Goal: Information Seeking & Learning: Learn about a topic

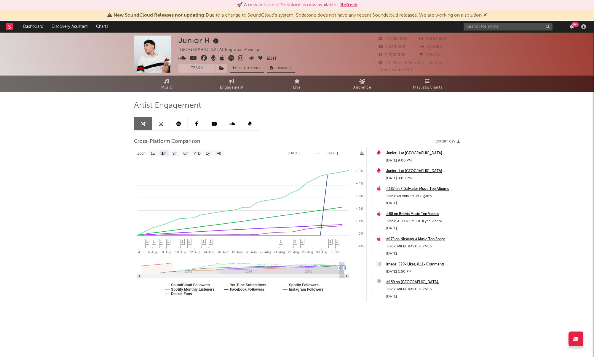
select select "1m"
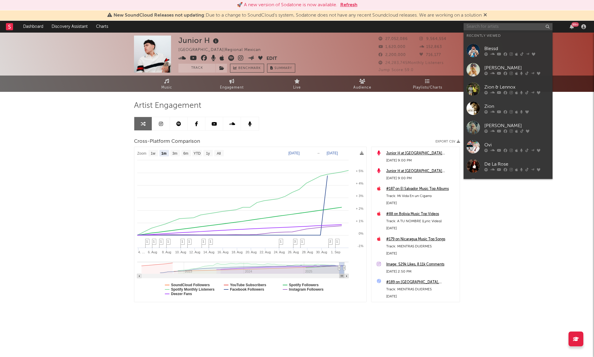
click at [493, 29] on input "text" at bounding box center [508, 26] width 89 height 7
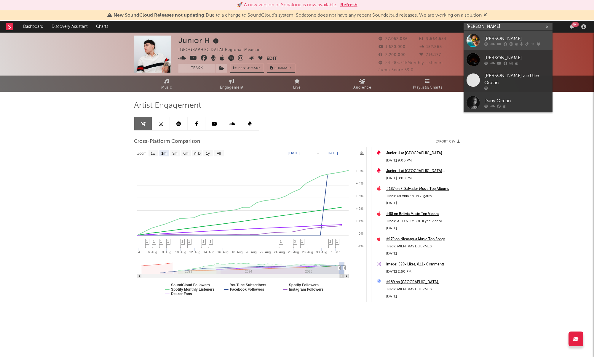
type input "[PERSON_NAME]"
click at [520, 37] on div "[PERSON_NAME]" at bounding box center [517, 38] width 65 height 7
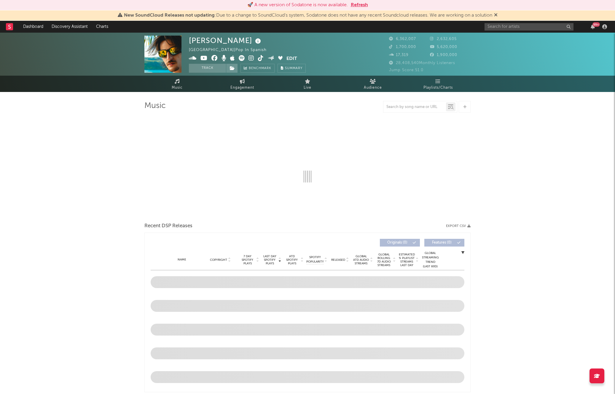
select select "6m"
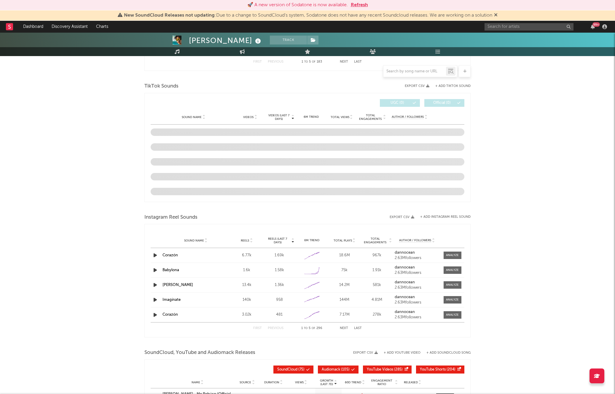
scroll to position [380, 0]
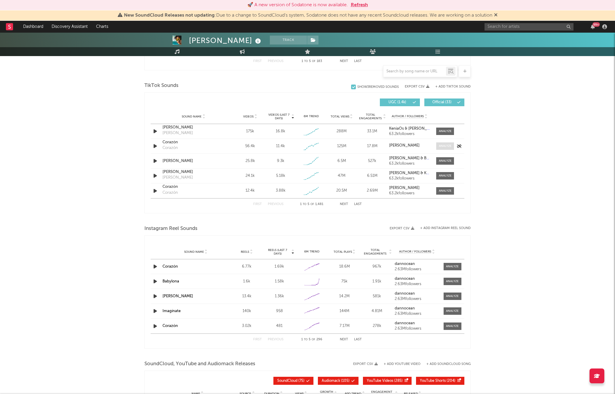
click at [444, 145] on div at bounding box center [445, 146] width 13 height 4
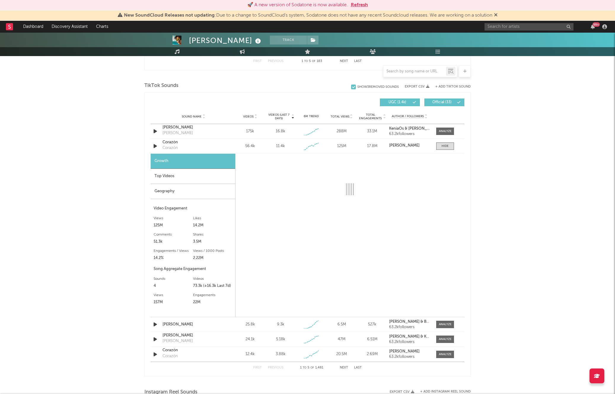
select select "1w"
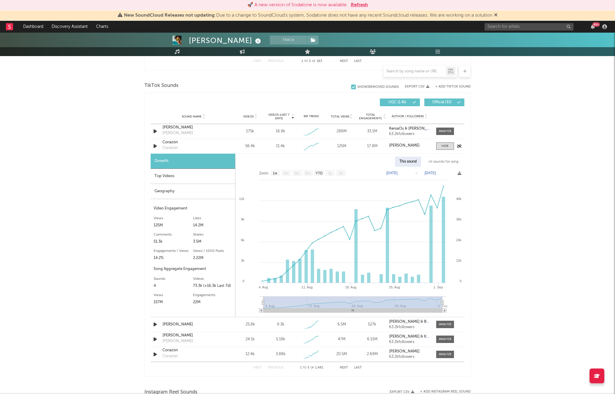
click at [186, 144] on div "Corazón" at bounding box center [193, 142] width 62 height 6
click at [446, 147] on div at bounding box center [445, 146] width 7 height 4
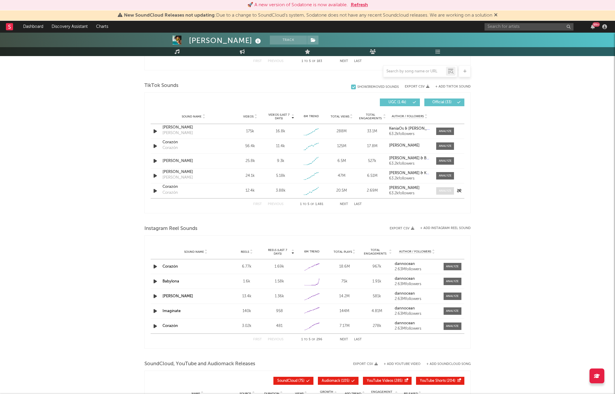
click at [445, 192] on div at bounding box center [445, 191] width 13 height 4
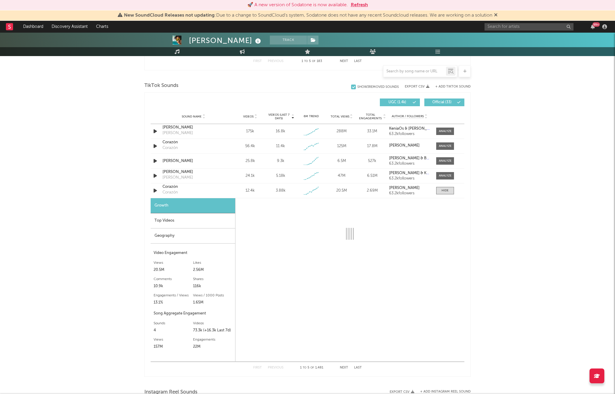
select select "1w"
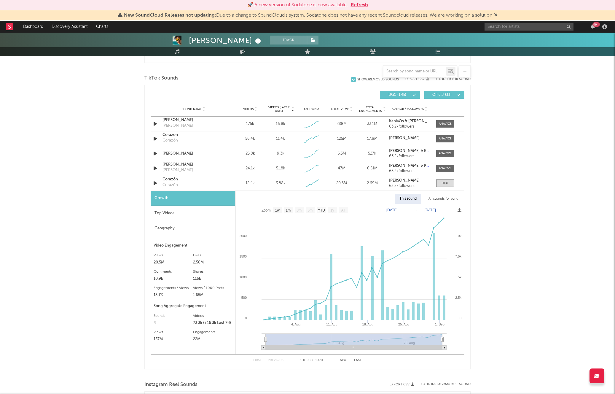
scroll to position [390, 0]
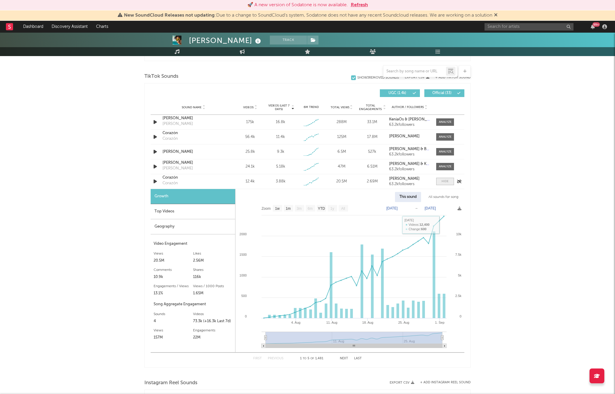
click at [446, 181] on div at bounding box center [445, 181] width 7 height 4
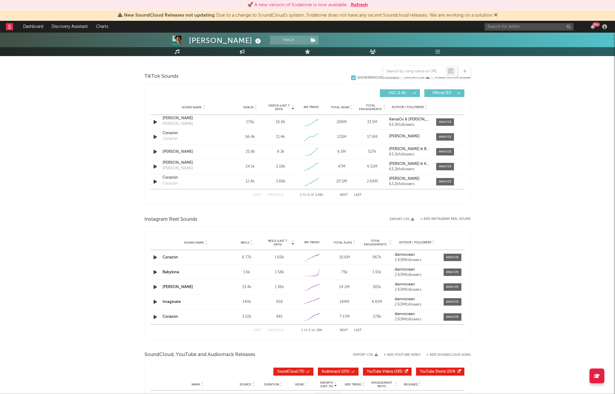
click at [342, 196] on button "Next" at bounding box center [344, 194] width 8 height 3
click at [276, 193] on button "Previous" at bounding box center [276, 194] width 16 height 3
click at [172, 179] on div "Corazón" at bounding box center [193, 178] width 62 height 6
click at [130, 144] on div "[PERSON_NAME] Track [GEOGRAPHIC_DATA] | Pop in Spanish Edit Track Benchmark Sum…" at bounding box center [307, 91] width 615 height 896
click at [446, 135] on div at bounding box center [445, 137] width 13 height 4
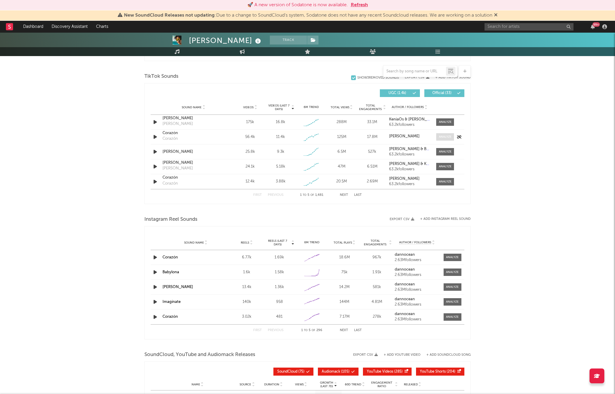
select select "1w"
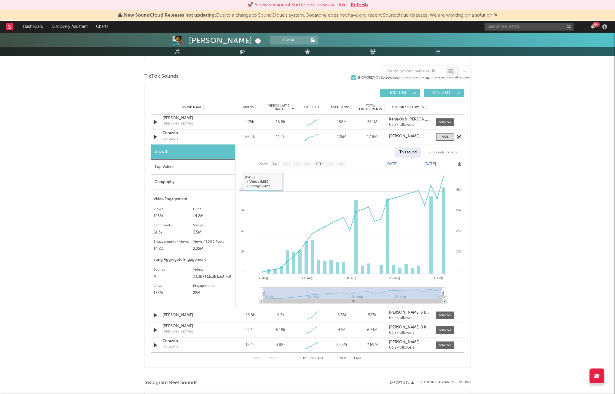
click at [170, 137] on div "Corazón" at bounding box center [169, 139] width 15 height 6
click at [133, 162] on div "[PERSON_NAME] Track [GEOGRAPHIC_DATA] | Pop in Spanish Edit Track Benchmark Sum…" at bounding box center [307, 172] width 615 height 1059
click at [174, 133] on div "Corazón" at bounding box center [193, 133] width 62 height 6
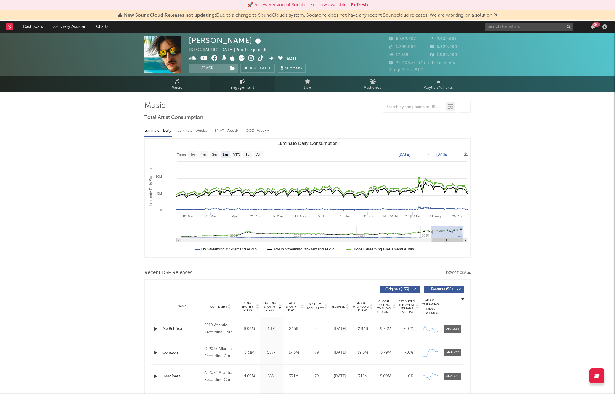
click at [234, 79] on link "Engagement" at bounding box center [242, 84] width 65 height 16
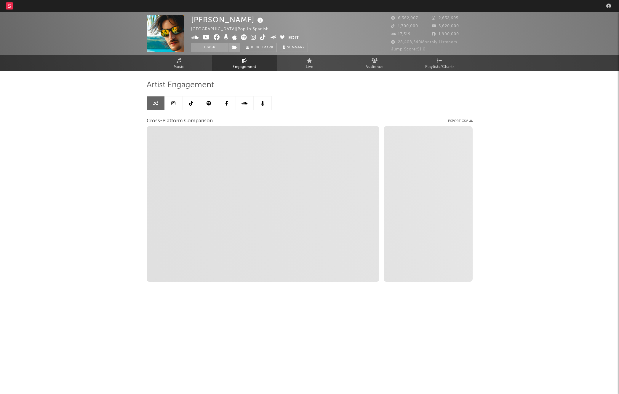
select select "1w"
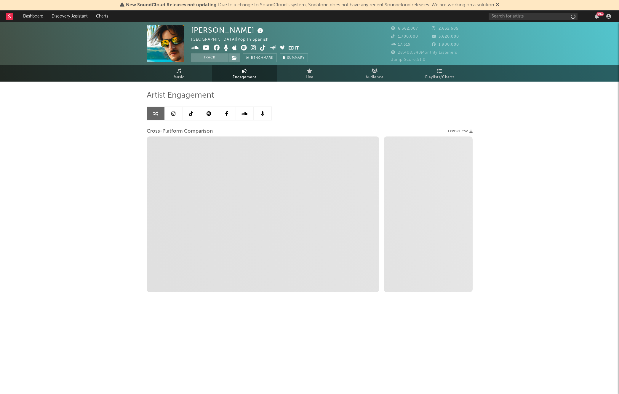
click at [176, 113] on link at bounding box center [174, 113] width 18 height 13
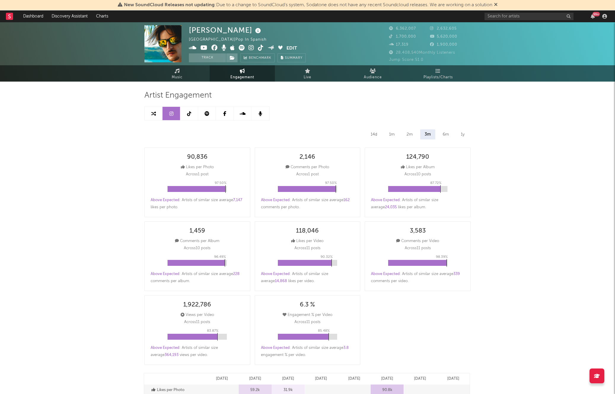
select select "6m"
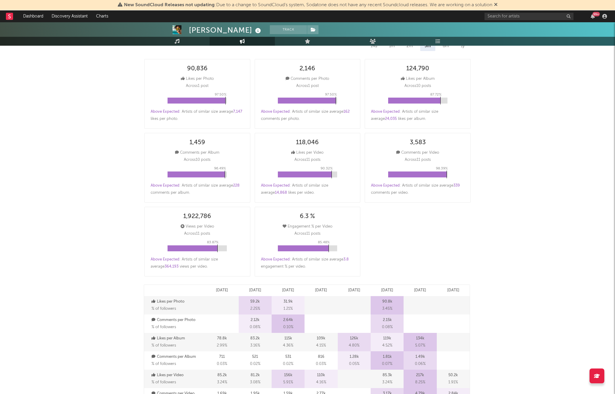
scroll to position [4, 0]
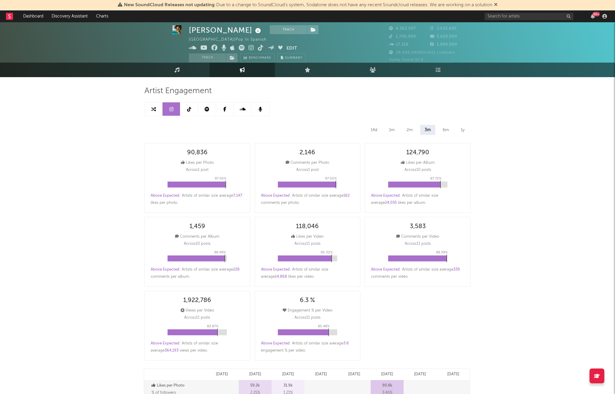
click at [190, 104] on link at bounding box center [189, 108] width 18 height 13
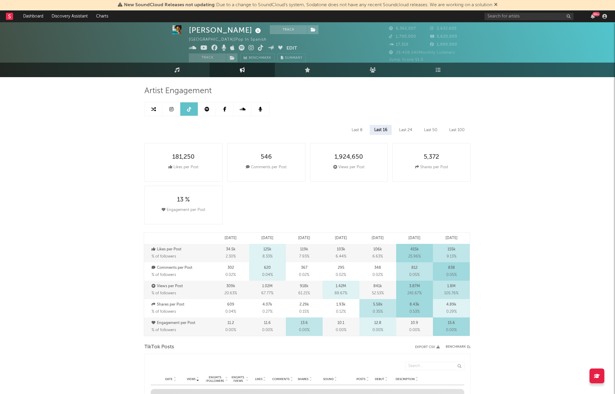
select select "6m"
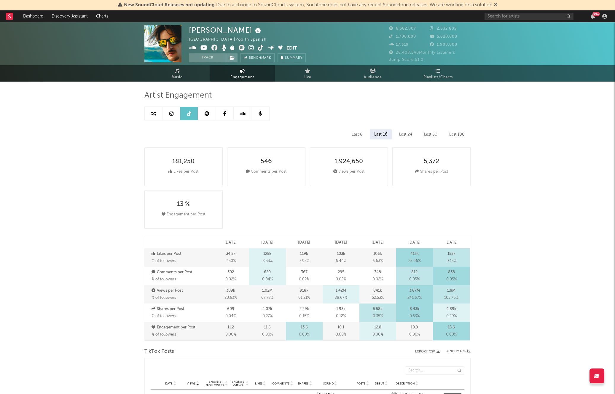
click at [205, 115] on icon at bounding box center [207, 113] width 5 height 5
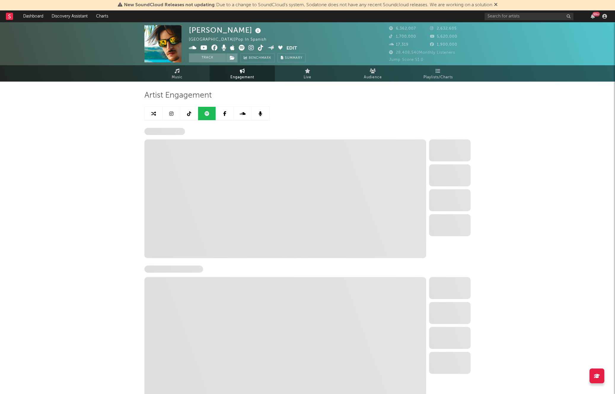
select select "6m"
select select "1w"
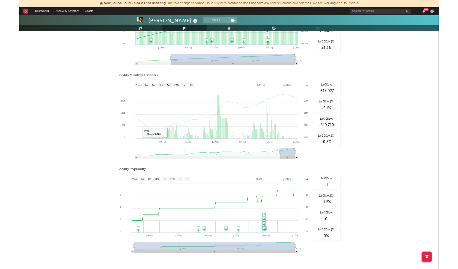
scroll to position [181, 0]
